Goal: Check status: Check status

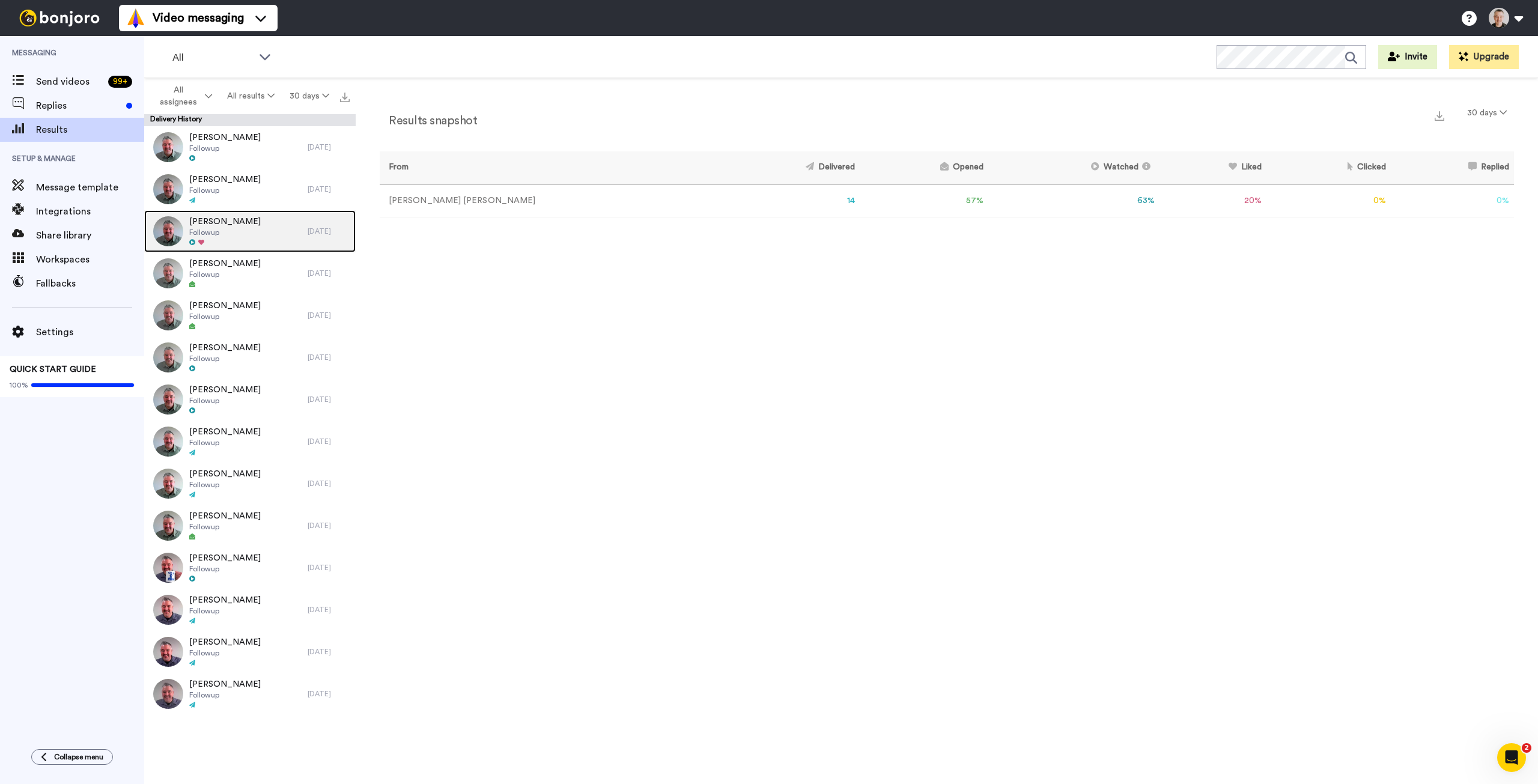
click at [253, 236] on span "Followup" at bounding box center [225, 232] width 72 height 10
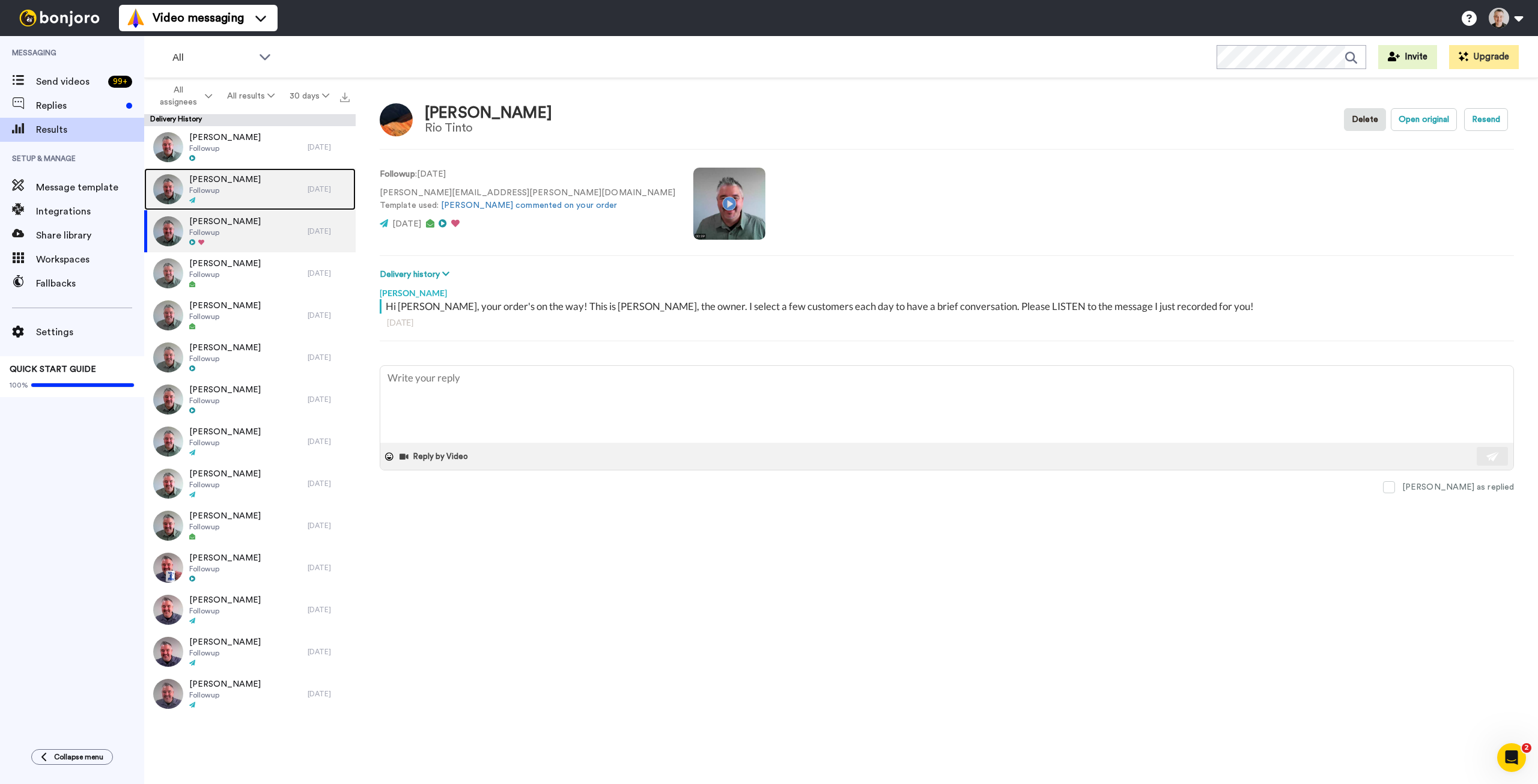
click at [248, 195] on div "[PERSON_NAME] Followup" at bounding box center [226, 189] width 163 height 42
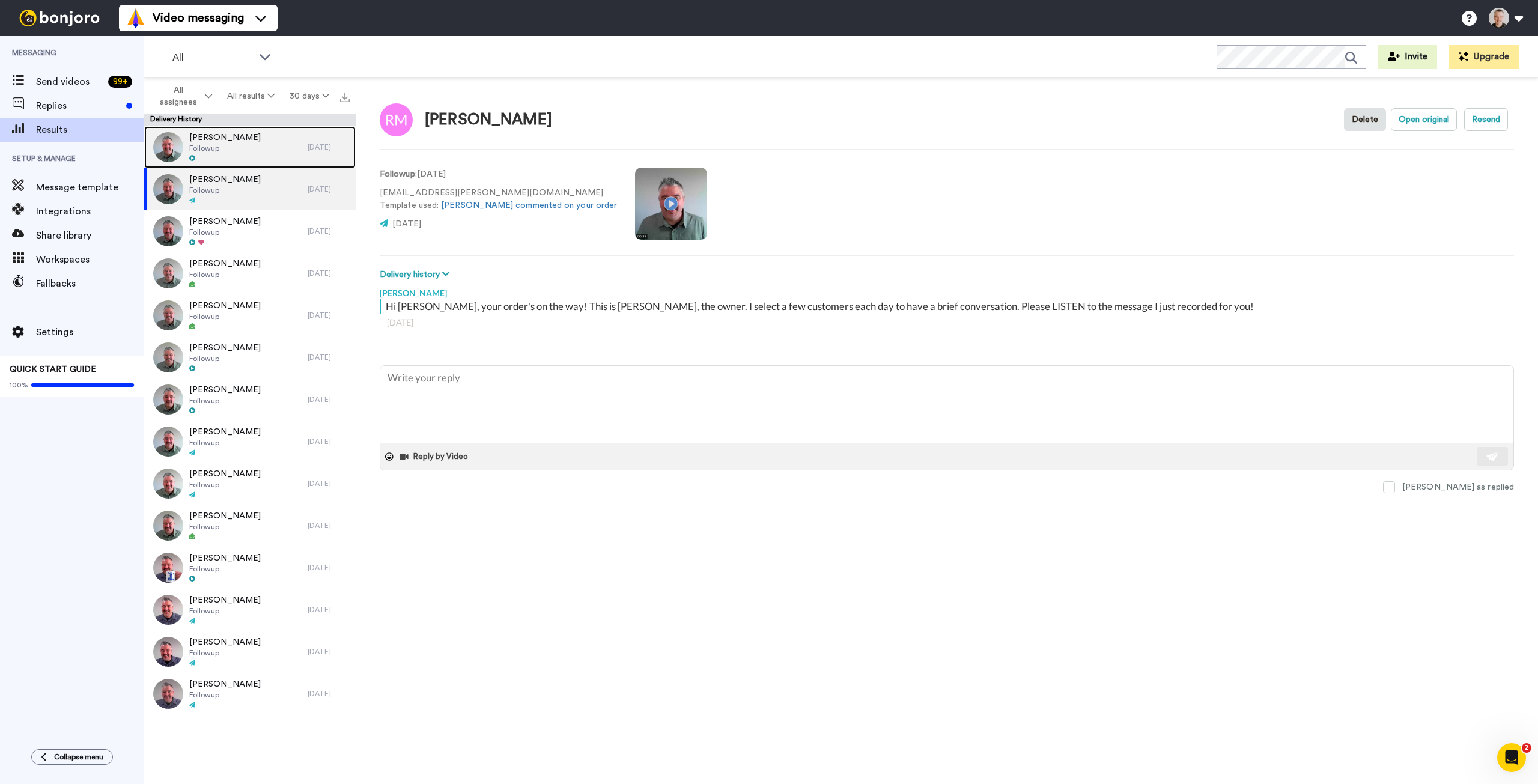
click at [248, 153] on div "[PERSON_NAME] Followup" at bounding box center [225, 147] width 72 height 31
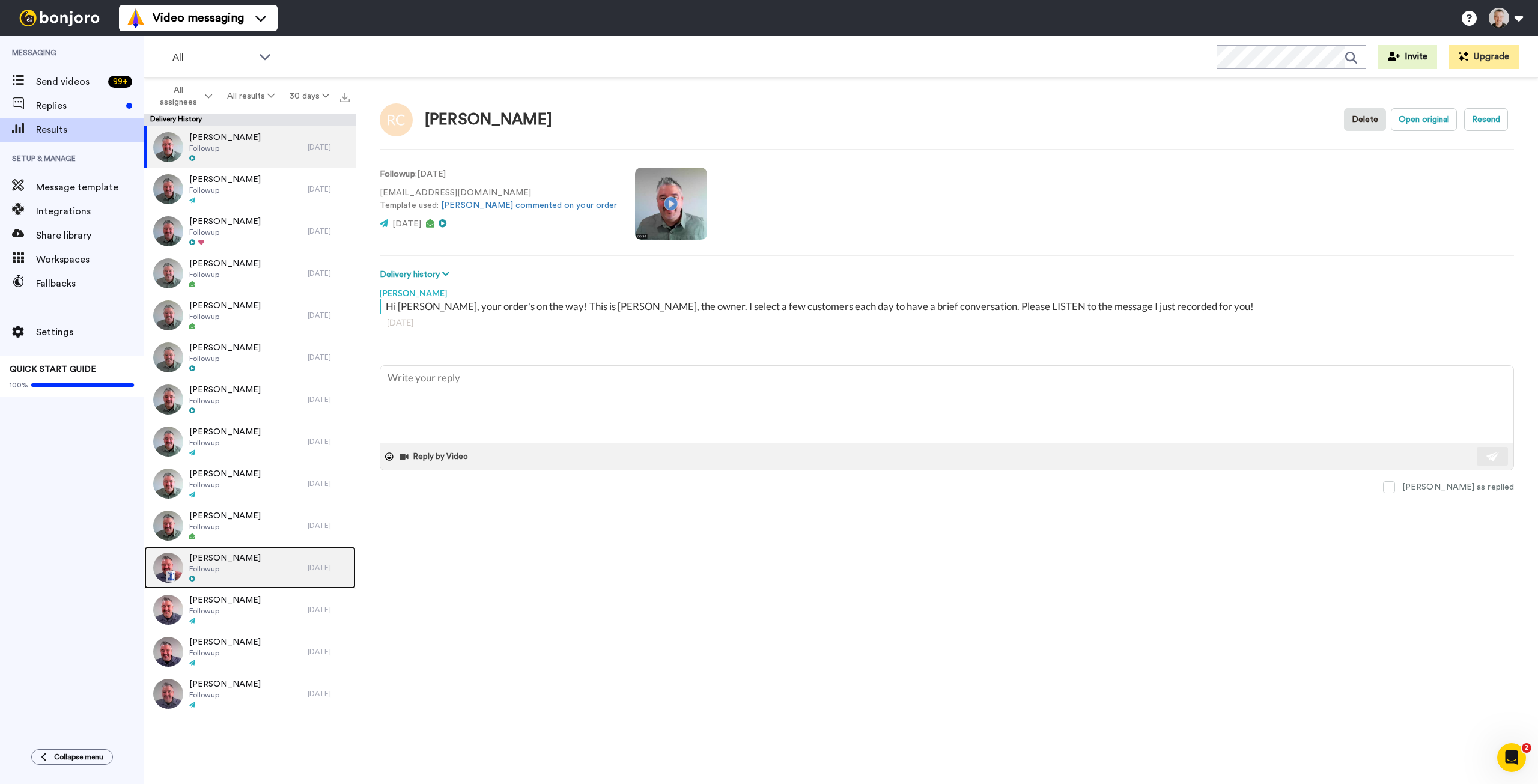
click at [248, 549] on div "Moses Gines Followup" at bounding box center [226, 568] width 163 height 42
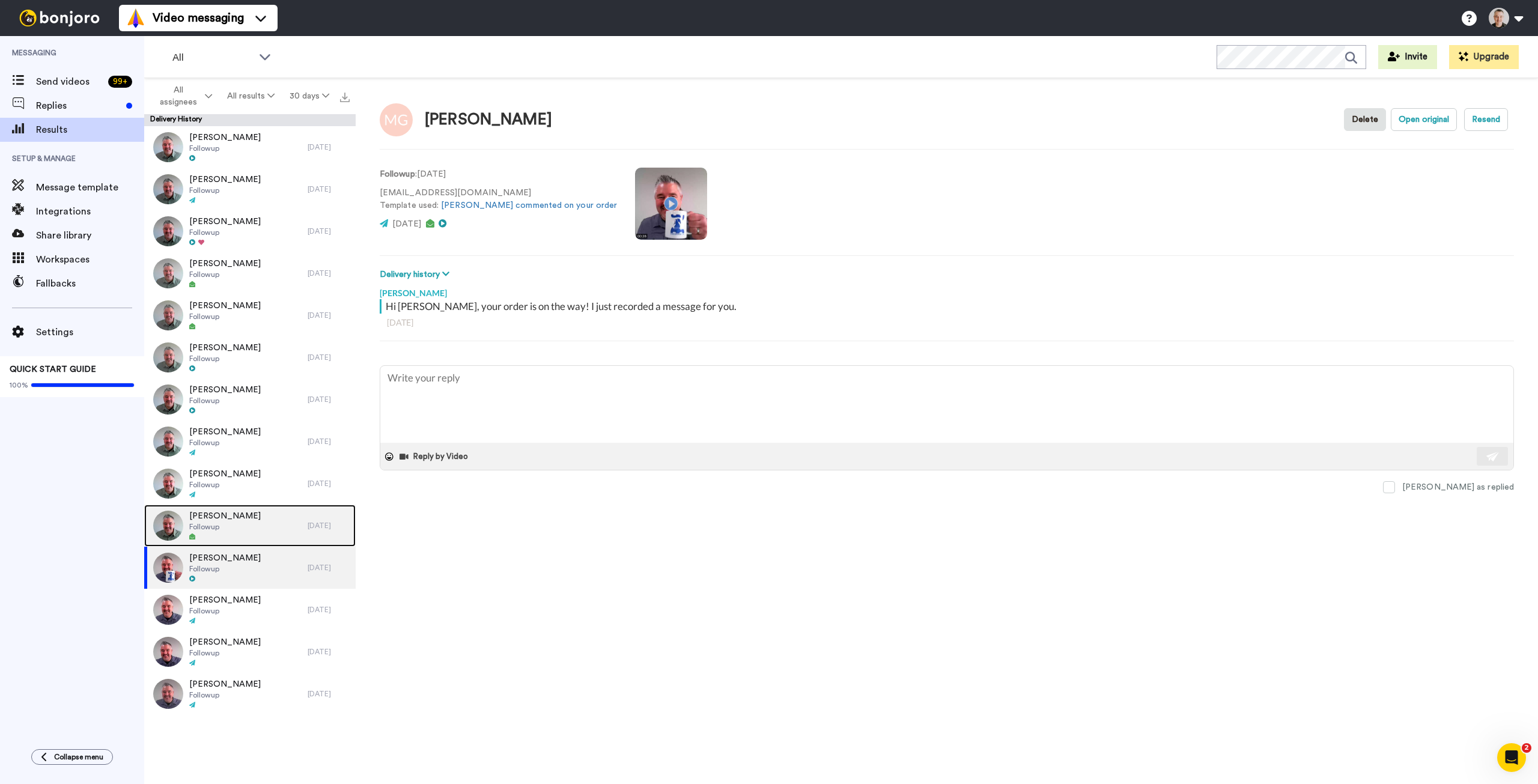
click at [251, 526] on div "Natalia Laconi Followup" at bounding box center [226, 526] width 163 height 42
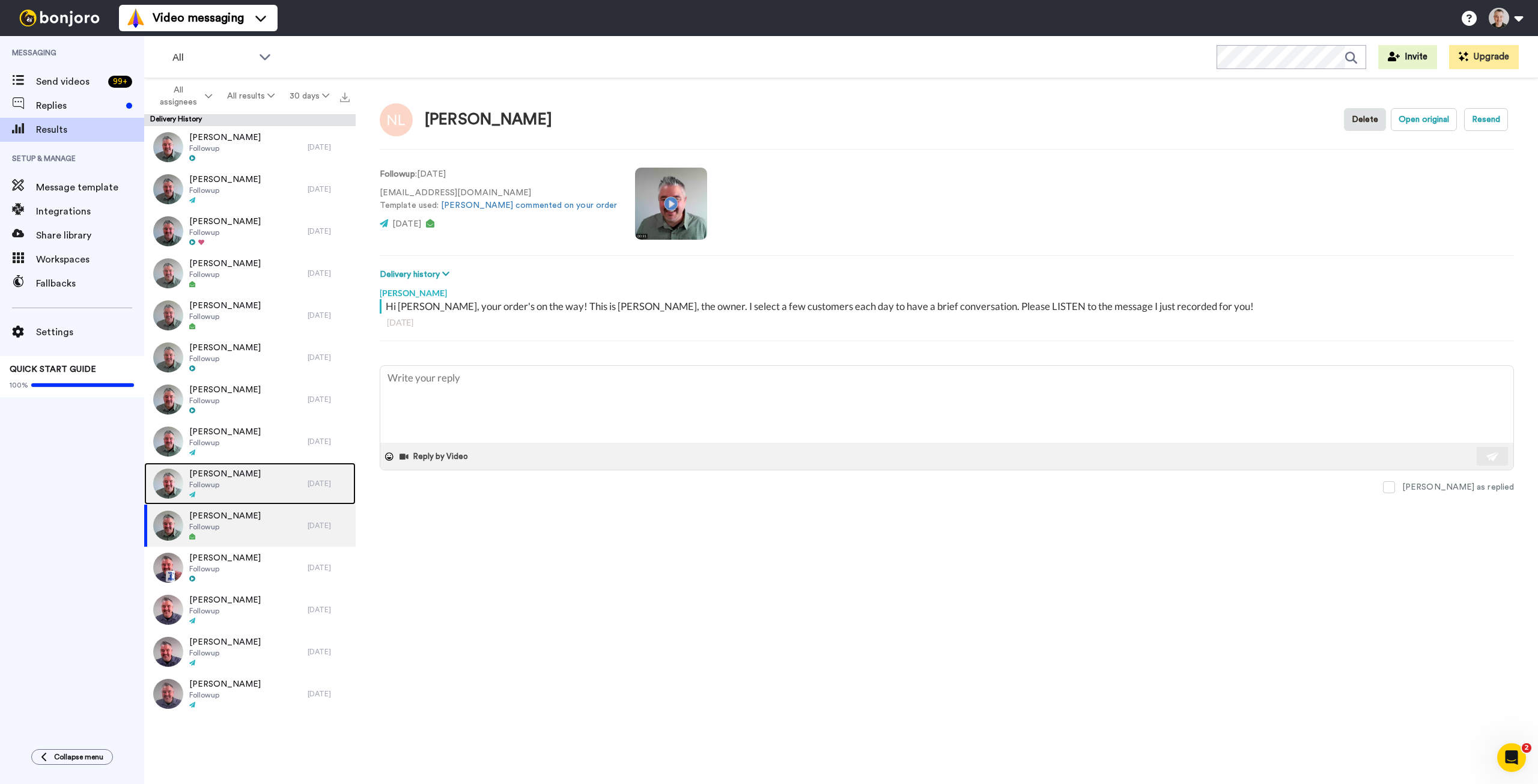
click at [256, 478] on div "Brad Tennant Followup" at bounding box center [226, 483] width 163 height 42
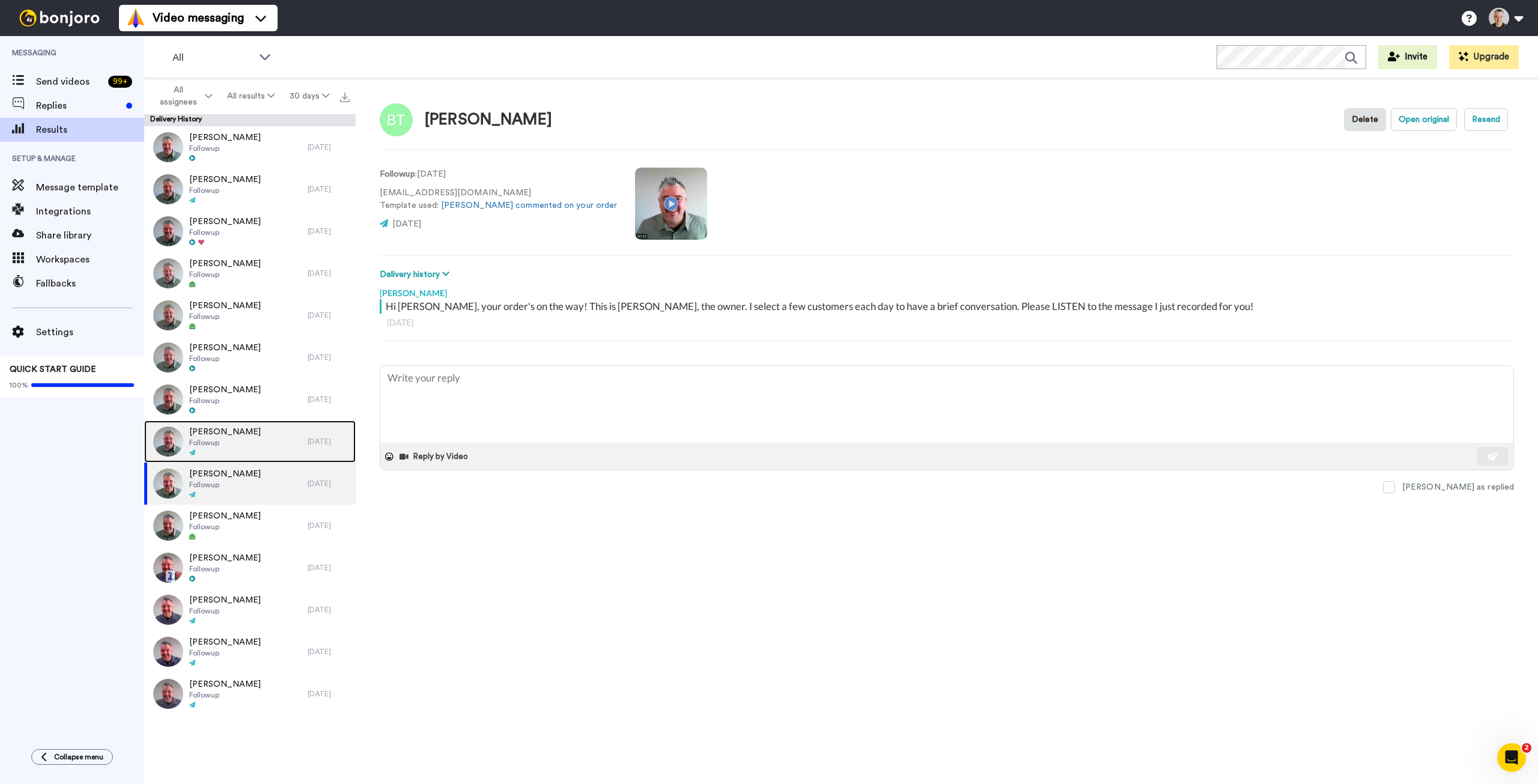
click at [257, 446] on div "Charles Repscher Followup" at bounding box center [226, 441] width 163 height 42
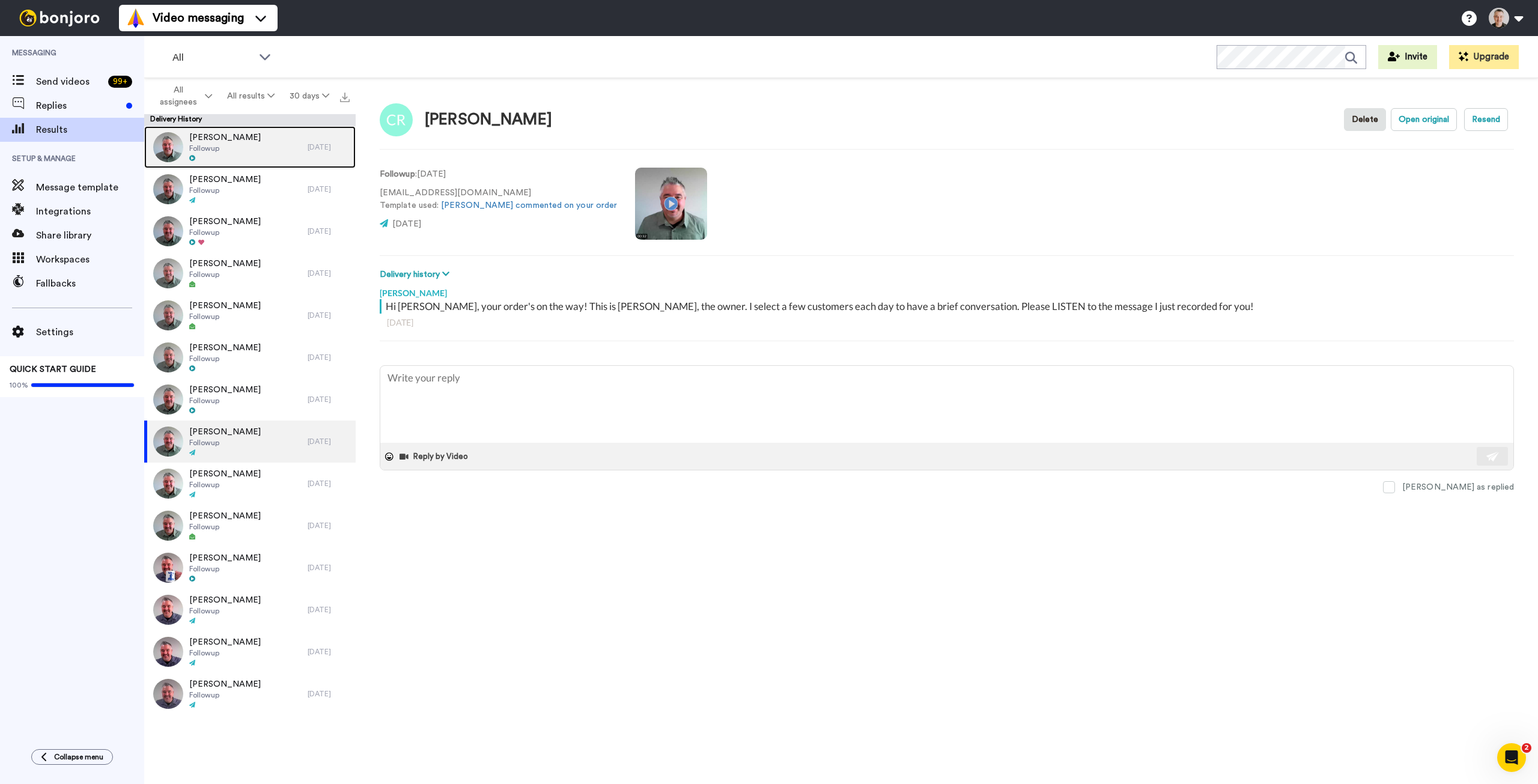
click at [234, 148] on span "Followup" at bounding box center [225, 148] width 72 height 10
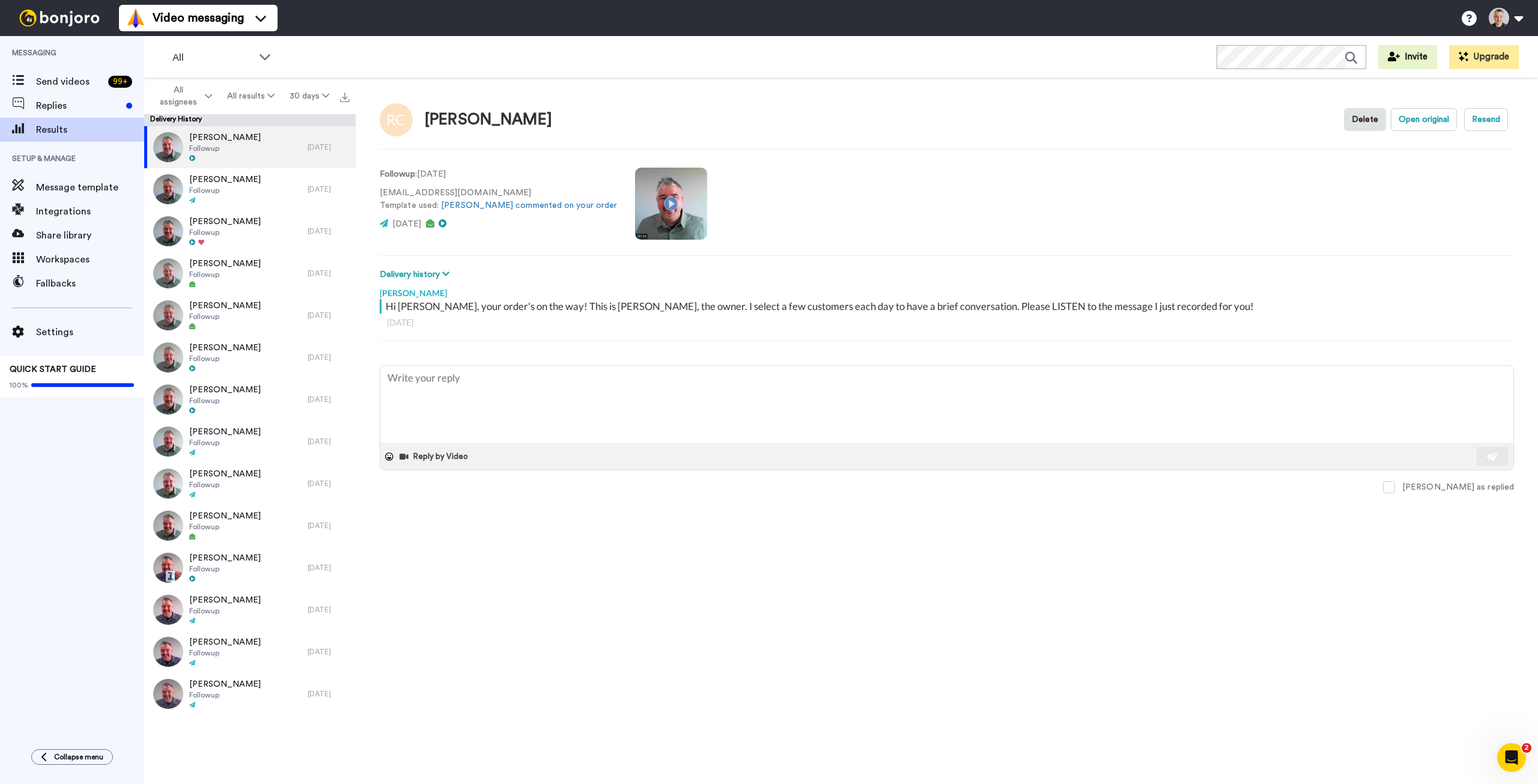
click at [546, 568] on div "Robyn Corcoran Delete Open original Resend Followup : 4 days ago robyndyan@gmai…" at bounding box center [947, 434] width 1183 height 712
click at [56, 127] on span "Results" at bounding box center [90, 129] width 108 height 14
type textarea "x"
